Goal: Information Seeking & Learning: Find specific fact

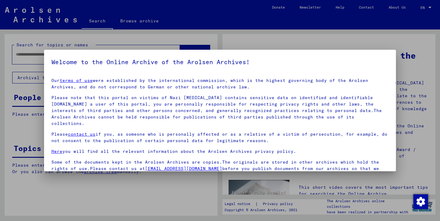
click at [120, 43] on div at bounding box center [220, 110] width 440 height 221
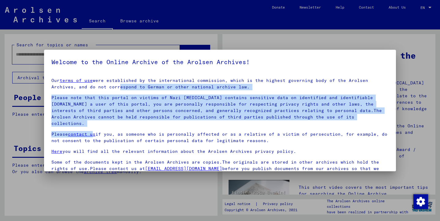
drag, startPoint x: 88, startPoint y: 87, endPoint x: 93, endPoint y: 127, distance: 40.8
click at [93, 127] on div "Our terms of use were established by the international commission, which is the…" at bounding box center [220, 127] width 338 height 101
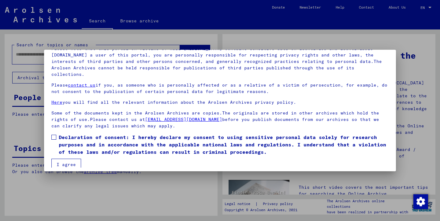
click at [54, 134] on span at bounding box center [53, 136] width 5 height 5
click at [68, 158] on button "I agree" at bounding box center [66, 164] width 30 height 12
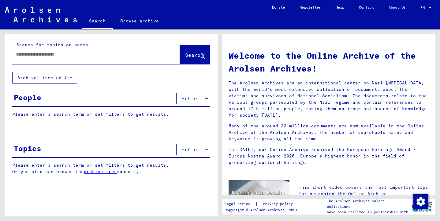
click at [74, 54] on input "text" at bounding box center [89, 54] width 146 height 6
click at [185, 56] on span "Search" at bounding box center [194, 55] width 18 height 6
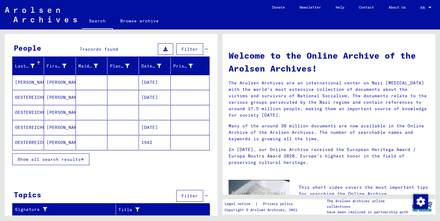
scroll to position [49, 0]
click at [54, 159] on span "Show all search results" at bounding box center [48, 159] width 63 height 6
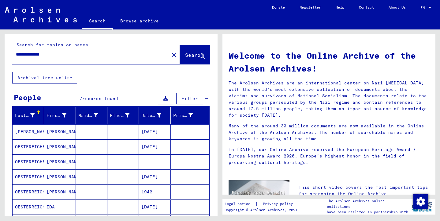
scroll to position [0, 0]
drag, startPoint x: 27, startPoint y: 54, endPoint x: 14, endPoint y: 52, distance: 13.3
click at [14, 52] on div "**********" at bounding box center [86, 54] width 149 height 14
type input "**********"
click at [185, 56] on span "Search" at bounding box center [194, 55] width 18 height 6
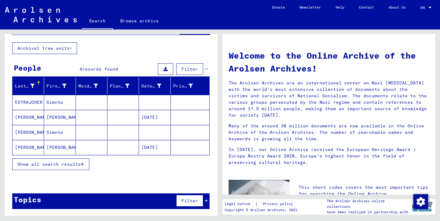
scroll to position [29, 0]
click at [149, 117] on mat-cell "[DATE]" at bounding box center [155, 117] width 32 height 15
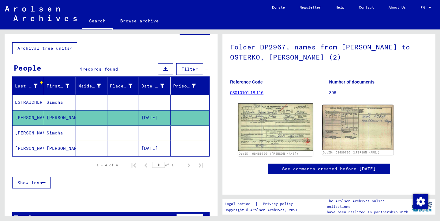
scroll to position [69, 0]
click at [276, 103] on img at bounding box center [275, 126] width 75 height 47
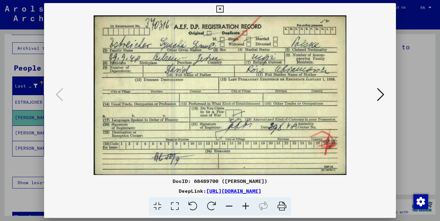
click at [383, 96] on icon at bounding box center [380, 94] width 7 height 15
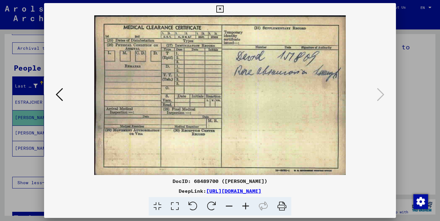
click at [224, 9] on icon at bounding box center [220, 9] width 7 height 7
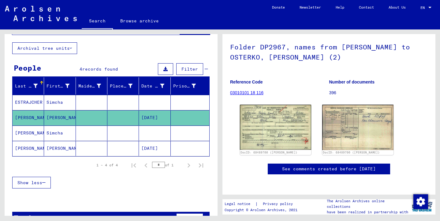
click at [89, 101] on mat-cell at bounding box center [92, 102] width 32 height 15
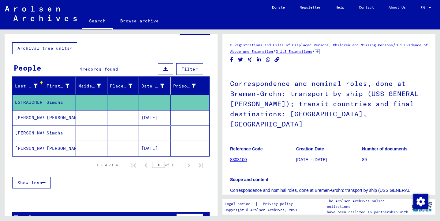
click at [88, 130] on mat-cell at bounding box center [92, 132] width 32 height 15
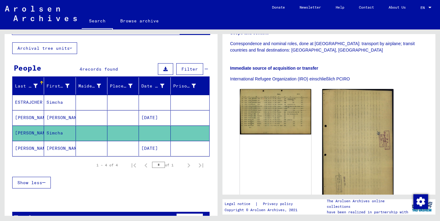
scroll to position [139, 0]
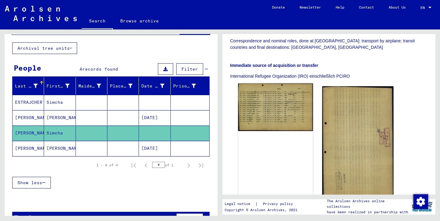
click at [272, 97] on img at bounding box center [275, 106] width 75 height 47
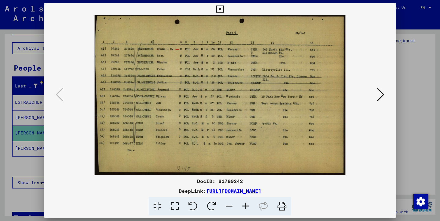
click at [246, 207] on icon at bounding box center [246, 206] width 17 height 19
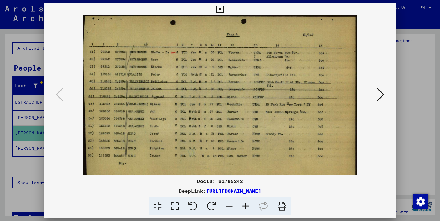
click at [246, 207] on icon at bounding box center [246, 206] width 17 height 19
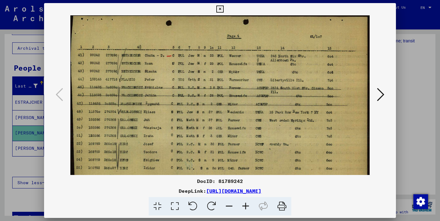
click at [246, 207] on icon at bounding box center [246, 206] width 17 height 19
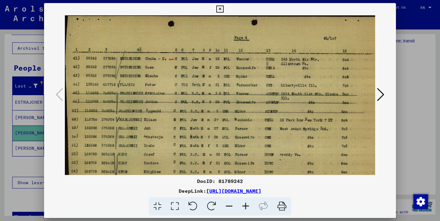
scroll to position [0, 0]
